Goal: Transaction & Acquisition: Book appointment/travel/reservation

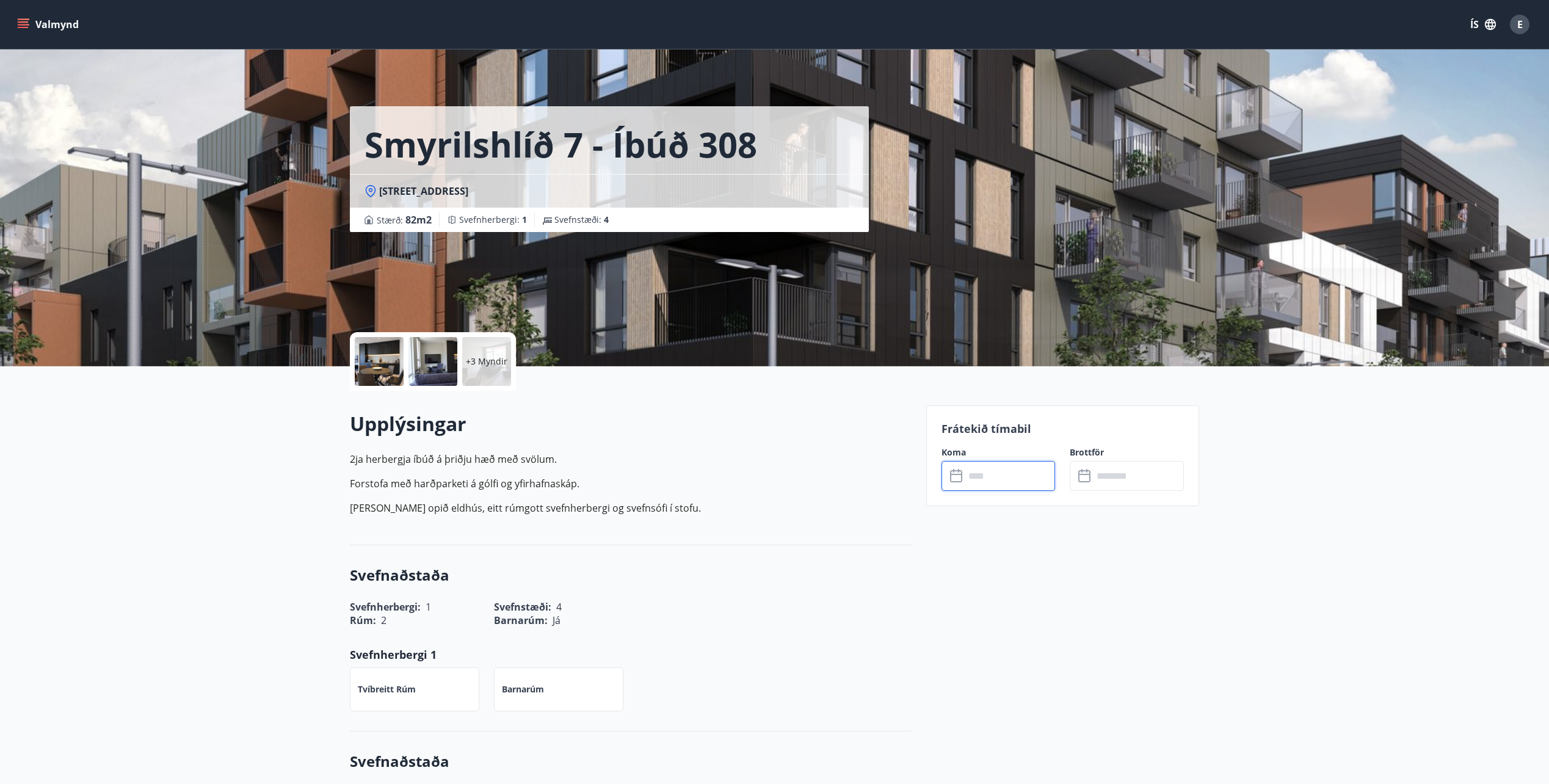
click at [61, 18] on button "Valmynd" at bounding box center [49, 25] width 69 height 22
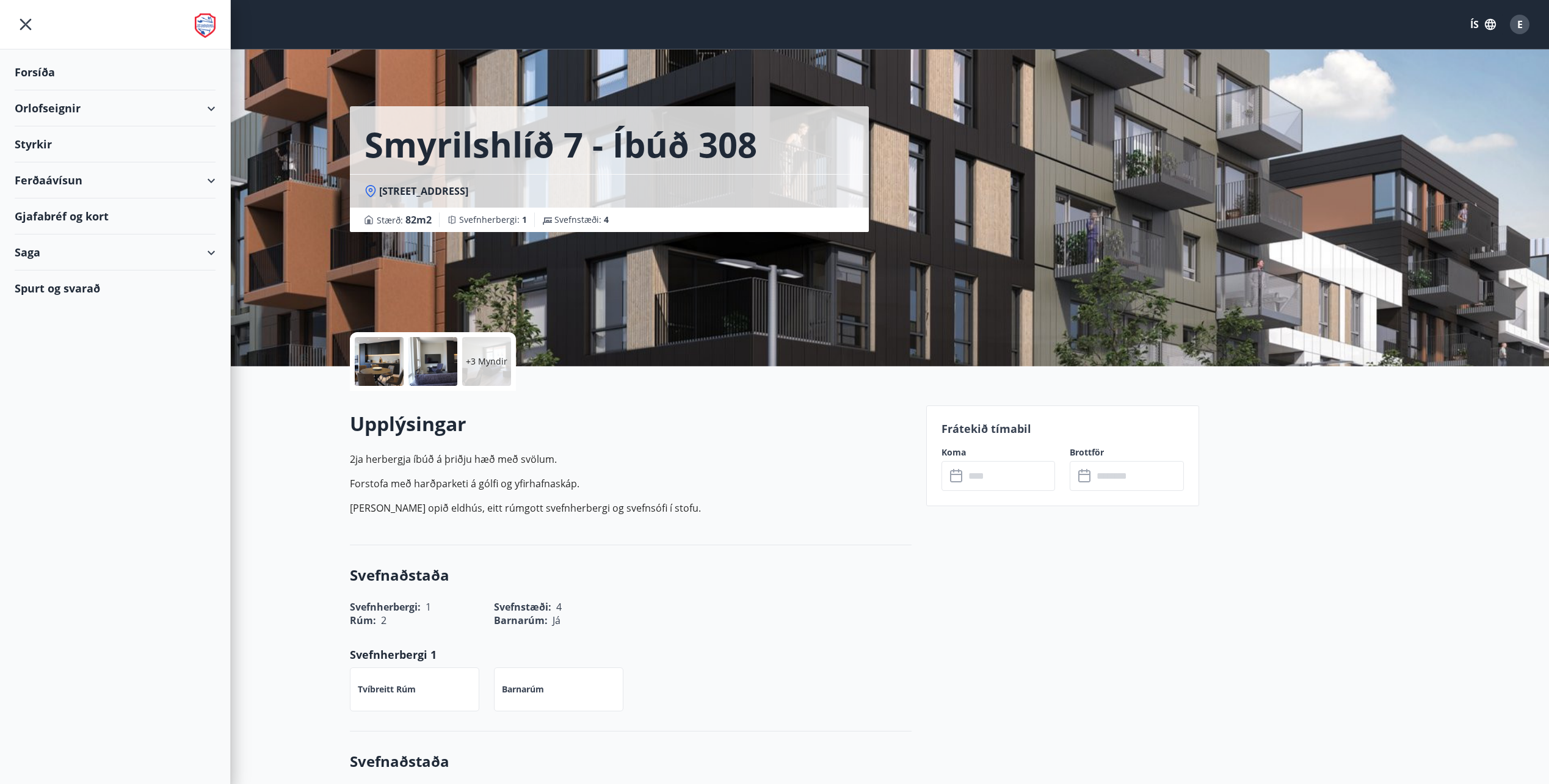
click at [53, 69] on div "Forsíða" at bounding box center [115, 72] width 201 height 36
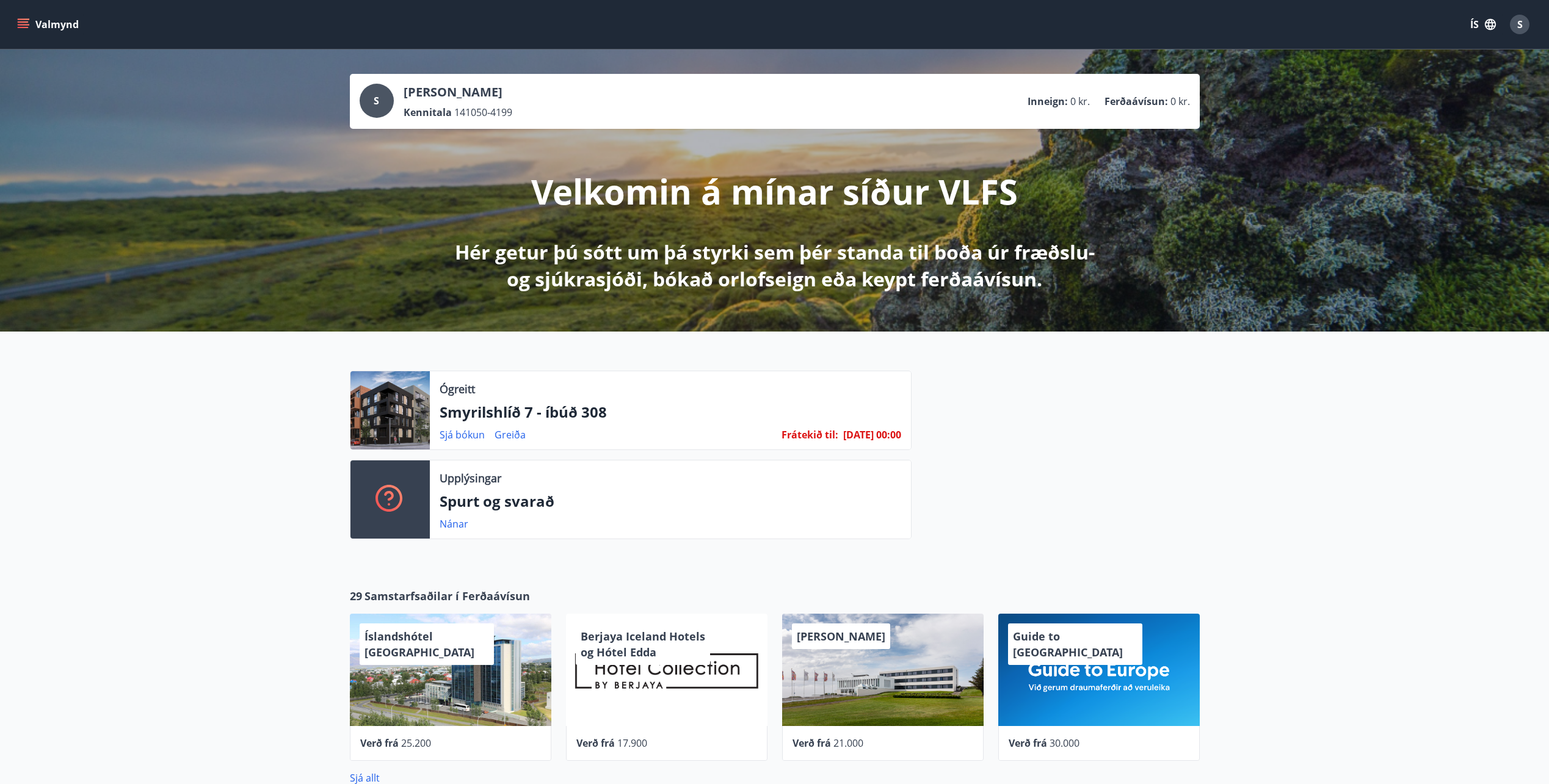
drag, startPoint x: 773, startPoint y: 439, endPoint x: 903, endPoint y: 443, distance: 130.1
click at [903, 443] on div "Ógreitt Smyrilshlíð 7 - íbúð 308 Sjá [PERSON_NAME] Frátekið til : [DATE] 00:00" at bounding box center [670, 410] width 481 height 78
drag, startPoint x: 903, startPoint y: 443, endPoint x: 882, endPoint y: 440, distance: 21.2
click at [882, 440] on span "23.09.25 - 00:00" at bounding box center [872, 435] width 58 height 14
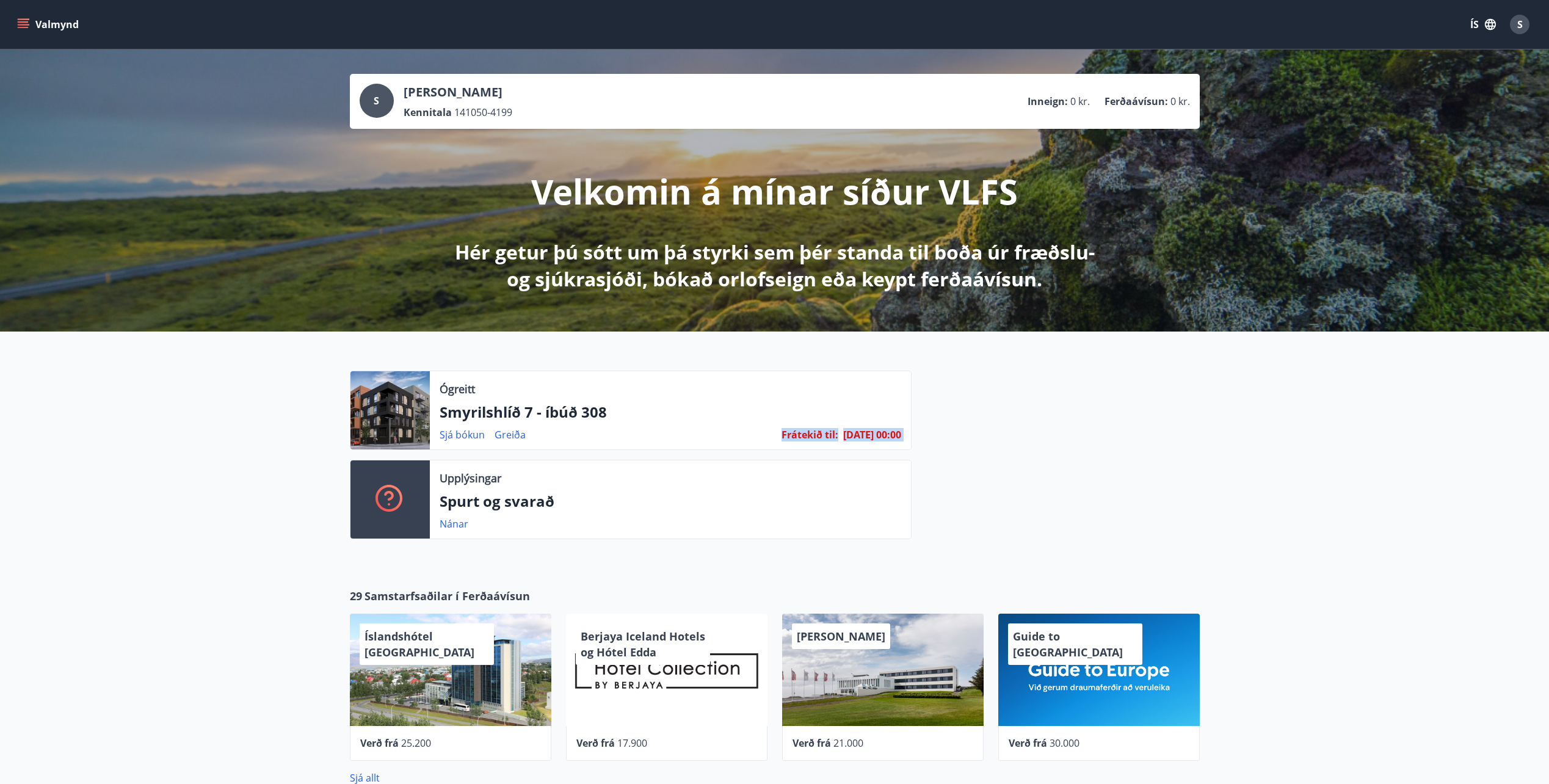
click at [882, 440] on span "23.09.25 - 00:00" at bounding box center [872, 435] width 58 height 14
drag, startPoint x: 882, startPoint y: 440, endPoint x: 841, endPoint y: 435, distance: 41.3
click at [843, 435] on span "23.09.25 - 00:00" at bounding box center [872, 435] width 58 height 14
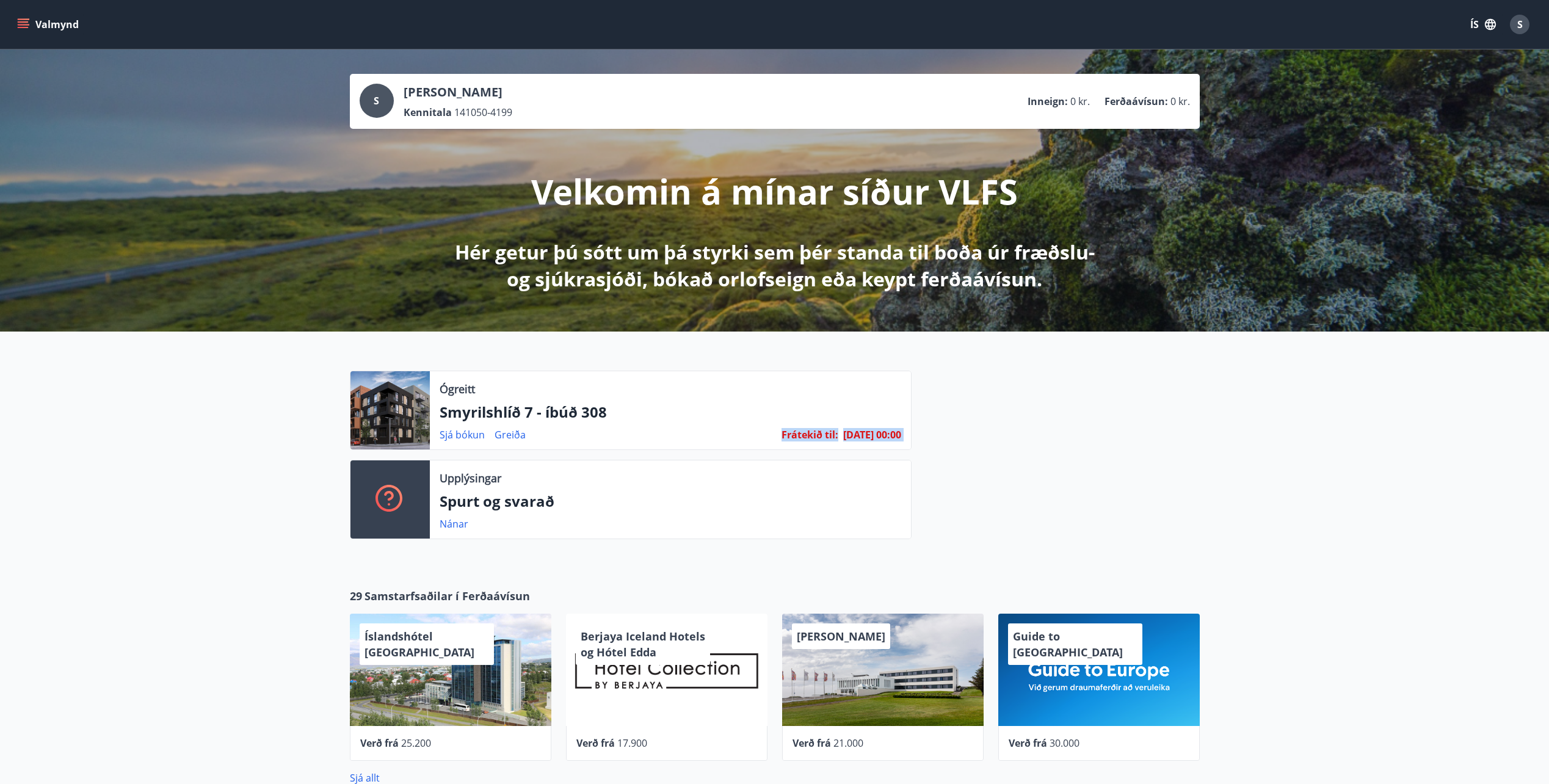
drag, startPoint x: 841, startPoint y: 435, endPoint x: 813, endPoint y: 435, distance: 28.0
click at [813, 435] on span "Frátekið til :" at bounding box center [810, 435] width 57 height 14
drag, startPoint x: 813, startPoint y: 435, endPoint x: 777, endPoint y: 435, distance: 36.0
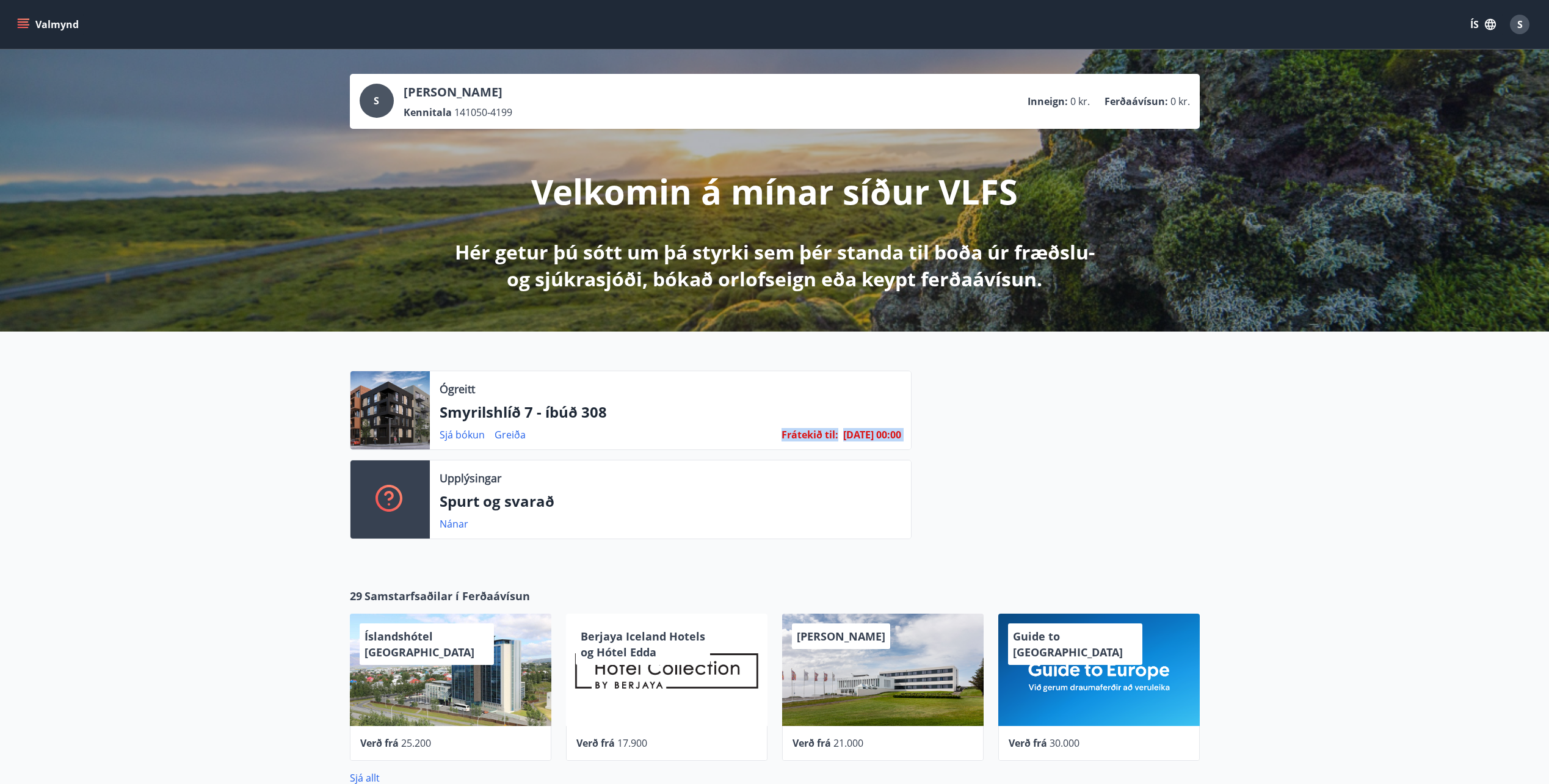
click at [782, 435] on span "Frátekið til :" at bounding box center [810, 435] width 57 height 14
drag, startPoint x: 350, startPoint y: 381, endPoint x: 541, endPoint y: 415, distance: 194.0
click at [541, 415] on div "Ógreitt Smyrilshlíð 7 - íbúð 308 Sjá bókun Greiða Frátekið til : 23.09.25 - 00:…" at bounding box center [631, 410] width 562 height 80
drag, startPoint x: 541, startPoint y: 415, endPoint x: 439, endPoint y: 385, distance: 106.3
click at [439, 385] on p "Ógreitt" at bounding box center [457, 389] width 35 height 16
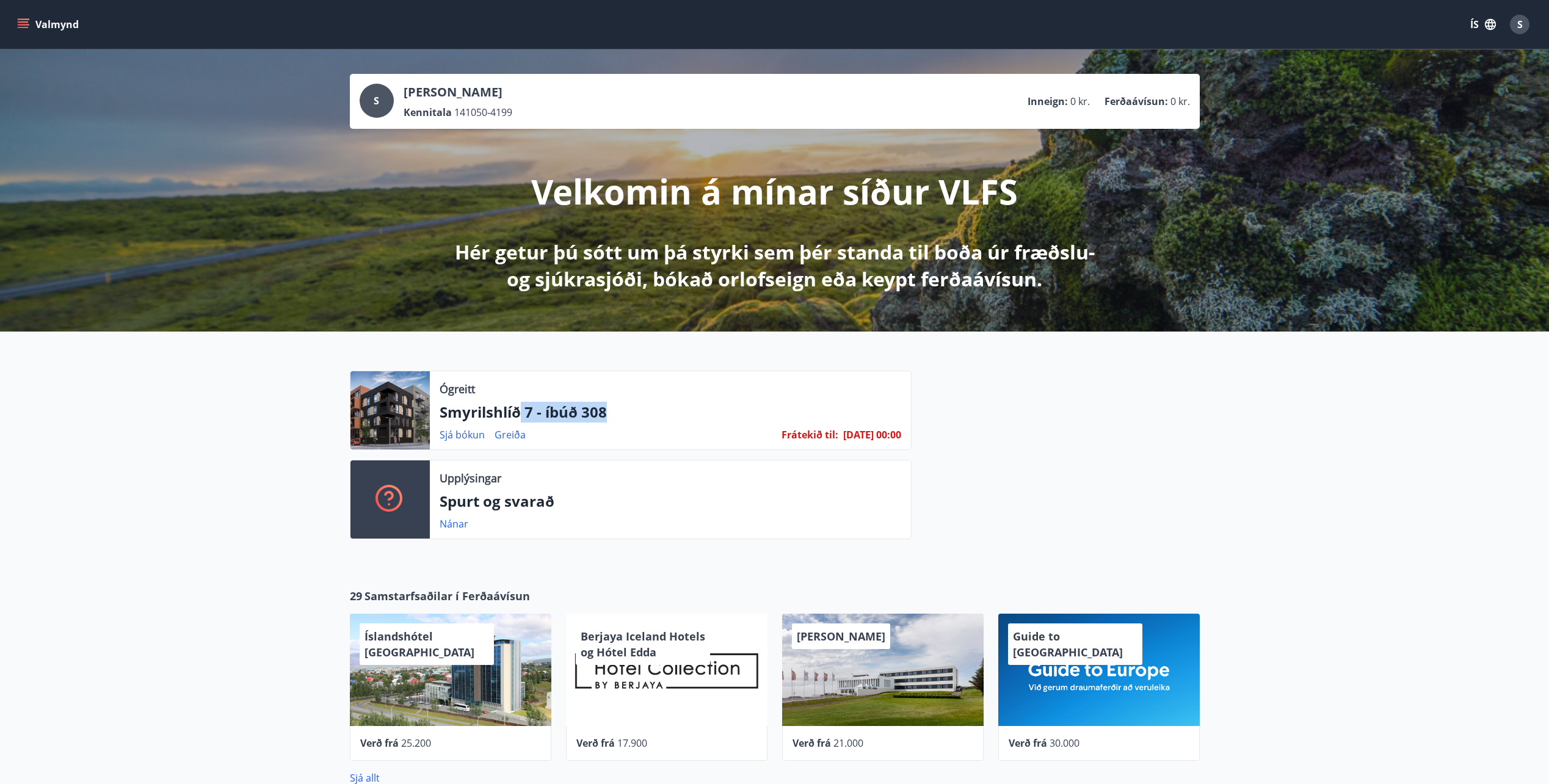
drag, startPoint x: 521, startPoint y: 409, endPoint x: 611, endPoint y: 414, distance: 90.1
click at [611, 414] on p "Smyrilshlíð 7 - íbúð 308" at bounding box center [670, 412] width 462 height 21
drag, startPoint x: 611, startPoint y: 414, endPoint x: 631, endPoint y: 413, distance: 20.0
click at [636, 414] on p "Smyrilshlíð 7 - íbúð 308" at bounding box center [670, 412] width 462 height 21
click at [512, 435] on link "Greiða" at bounding box center [510, 435] width 31 height 14
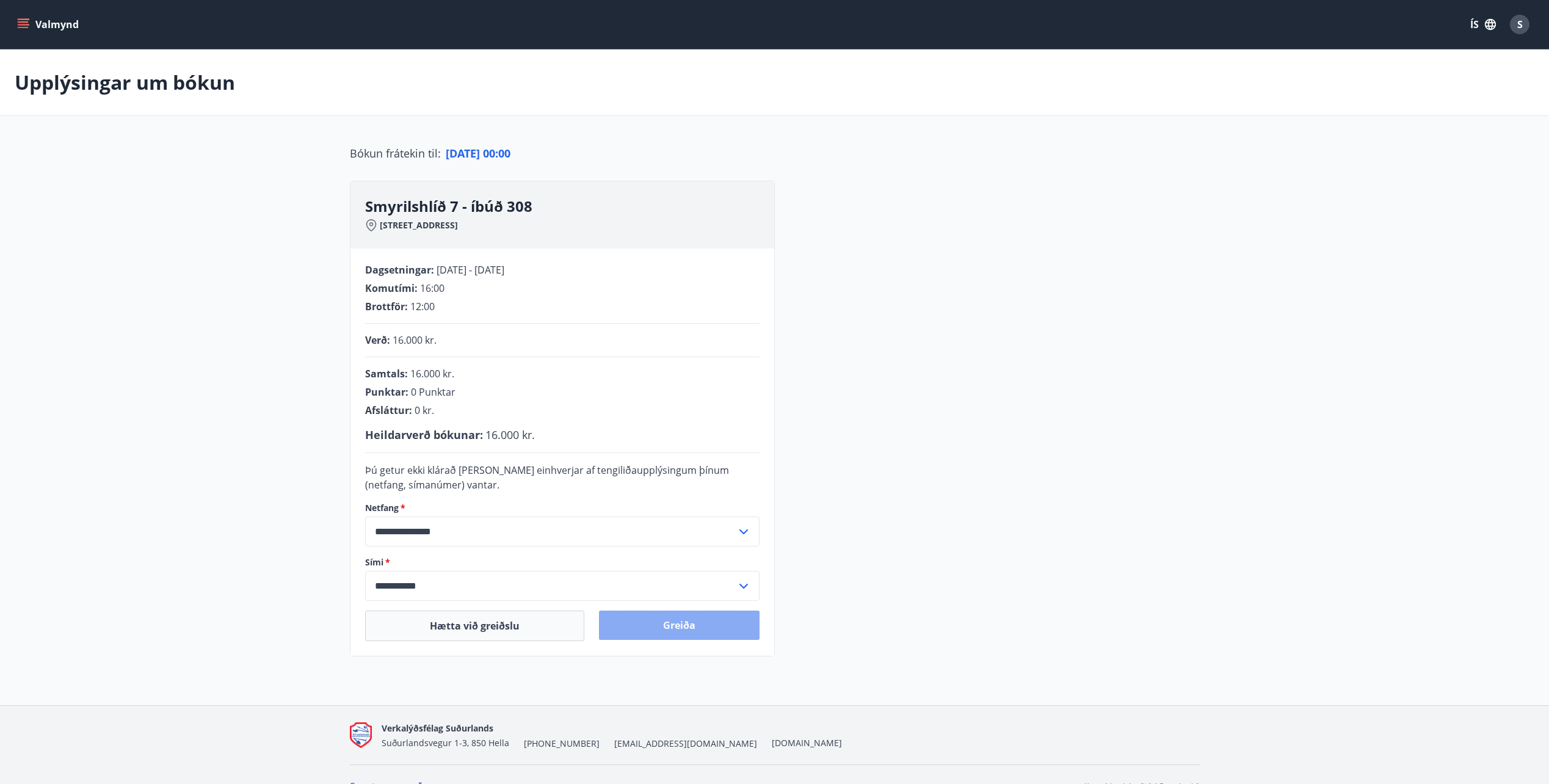
click at [620, 581] on button "Greiða" at bounding box center [679, 626] width 161 height 30
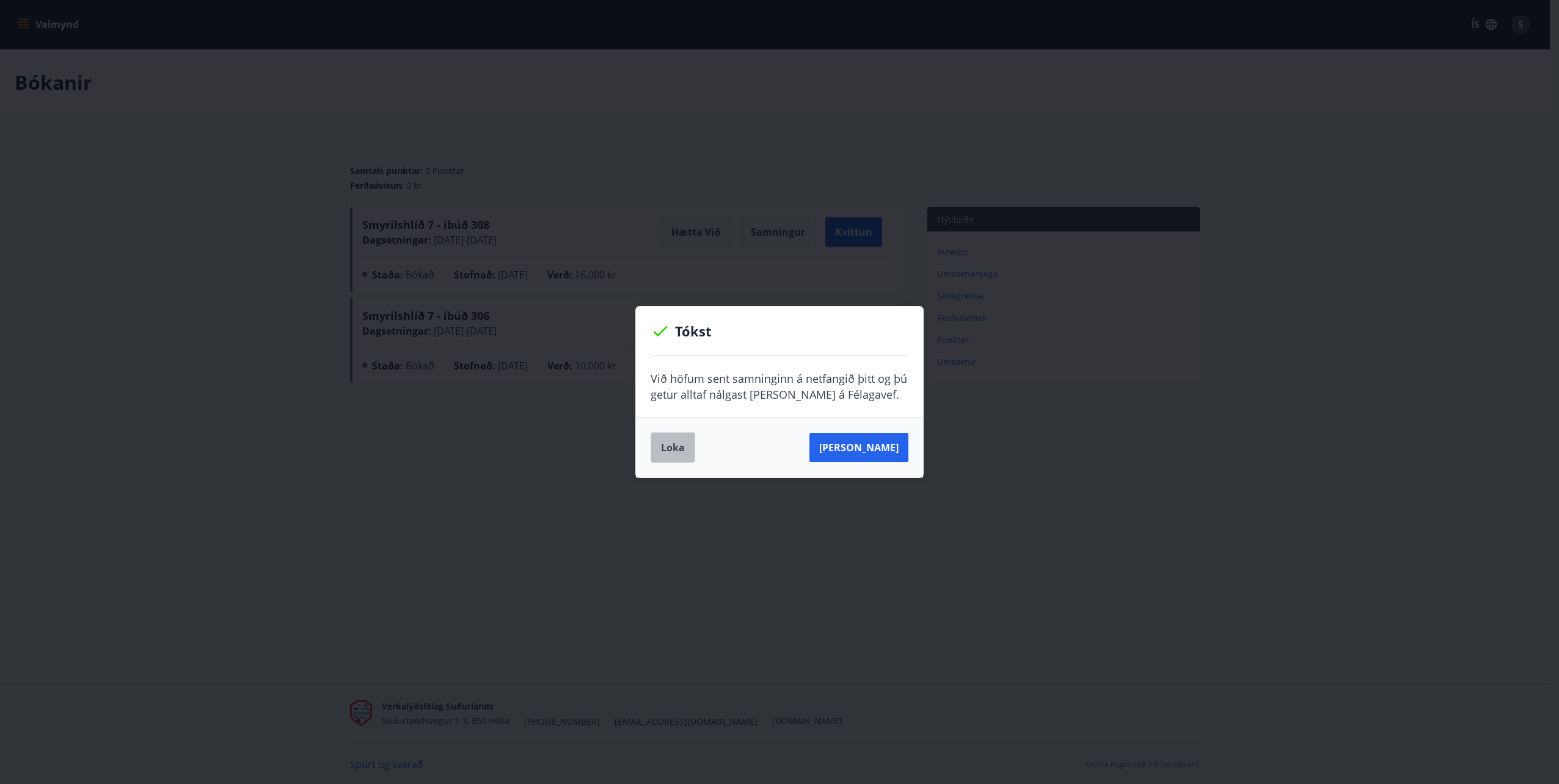
click at [683, 439] on button "Loka" at bounding box center [673, 447] width 44 height 31
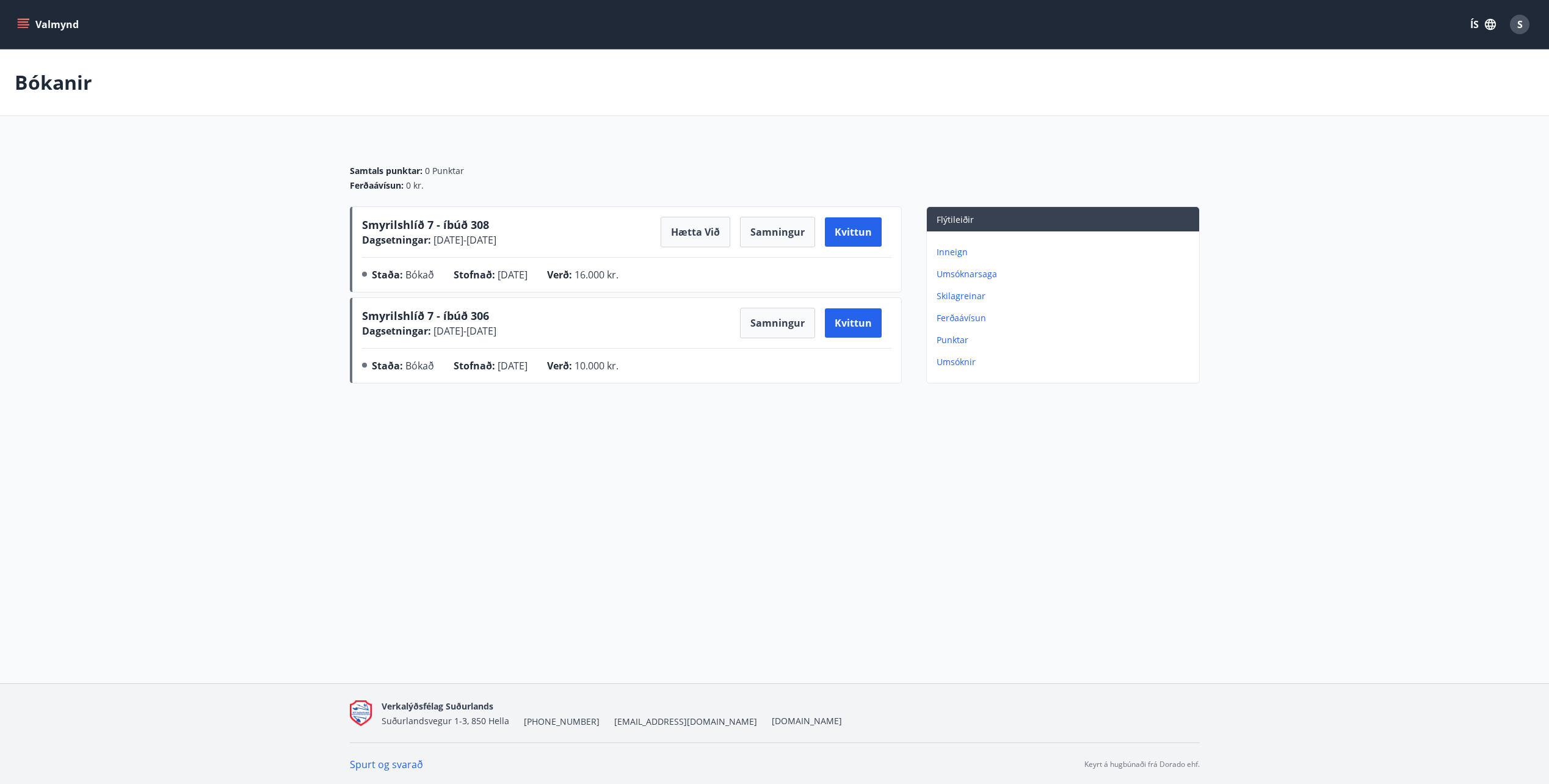
drag, startPoint x: 439, startPoint y: 237, endPoint x: 522, endPoint y: 237, distance: 83.0
click at [496, 237] on span "17.10.2025 - 20.10.2025" at bounding box center [464, 240] width 65 height 14
click at [776, 239] on button "Samningur" at bounding box center [778, 232] width 75 height 31
